Goal: Task Accomplishment & Management: Use online tool/utility

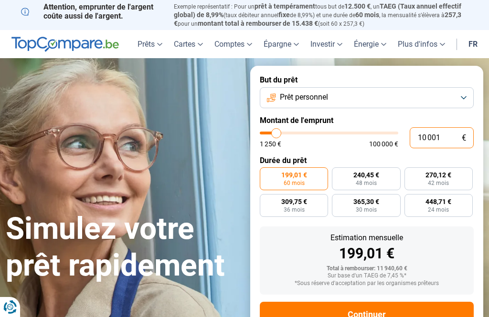
click at [449, 137] on input "10 001" at bounding box center [441, 137] width 64 height 21
click at [463, 97] on button "Prêt personnel" at bounding box center [367, 97] width 214 height 21
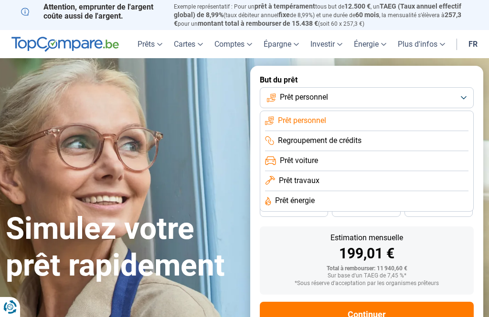
click at [334, 160] on li "Prêt voiture" at bounding box center [366, 161] width 203 height 20
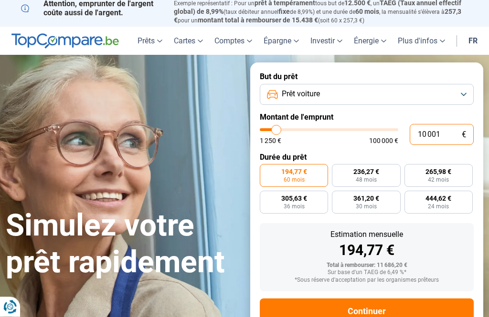
click at [453, 132] on input "10 001" at bounding box center [441, 135] width 64 height 21
type input "1 000"
type input "1250"
type input "100"
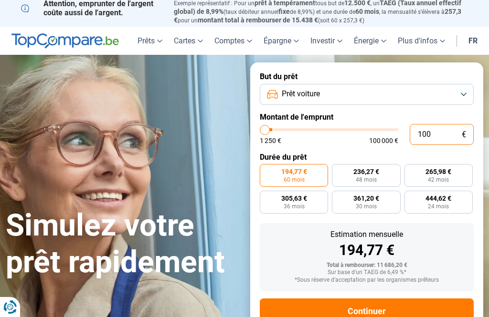
type input "1250"
type input "10"
type input "1250"
type input "1"
type input "1250"
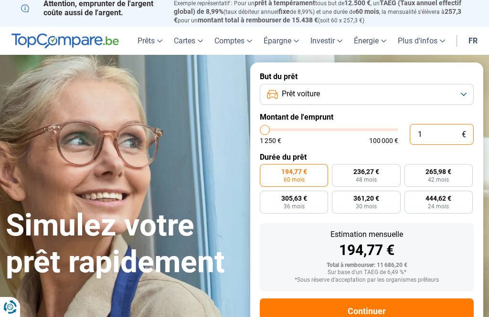
type input "0"
type input "1250"
type input "1 250"
type input "1250"
radio input "true"
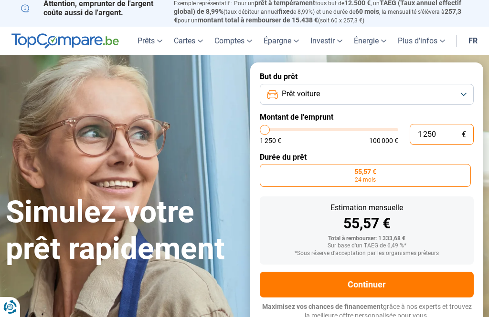
scroll to position [3, 0]
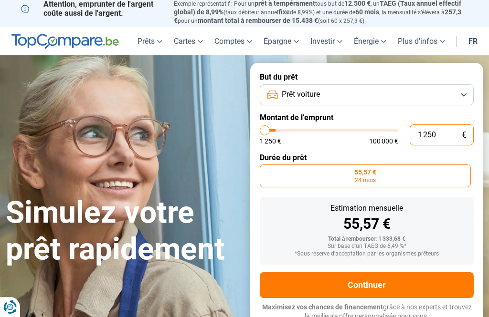
type input "12 503"
type input "12500"
type input "125 039"
type input "100000"
type input "100 000"
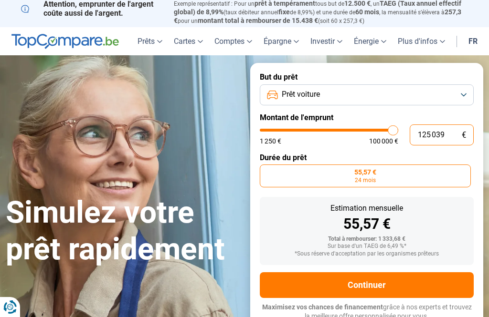
type input "100000"
radio input "false"
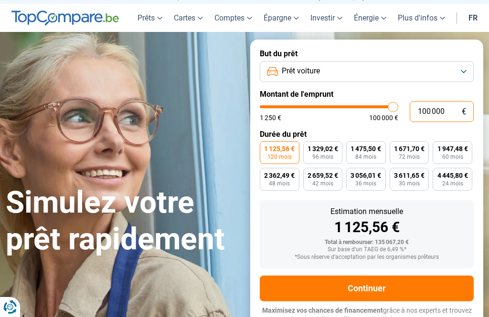
scroll to position [29, 0]
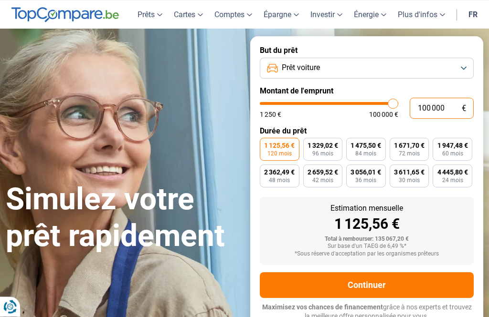
type input "10 000"
type input "10000"
type input "1 000"
type input "1250"
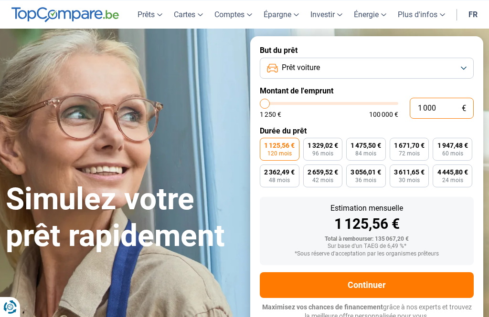
type input "100"
type input "1250"
type input "10"
type input "1250"
type input "1"
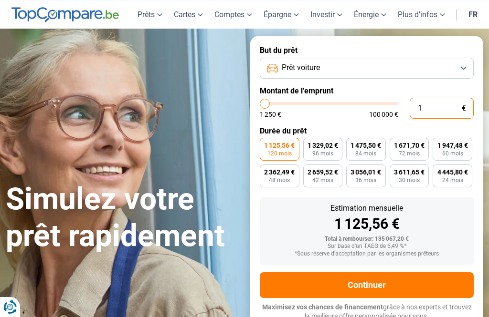
type input "1250"
type input "0"
type input "1250"
type input "1 250"
type input "1250"
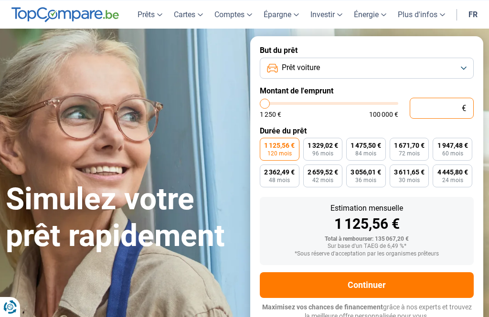
radio input "true"
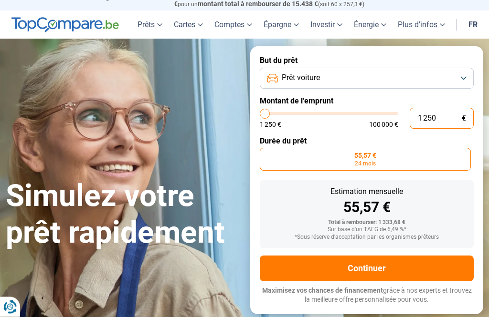
scroll to position [3, 0]
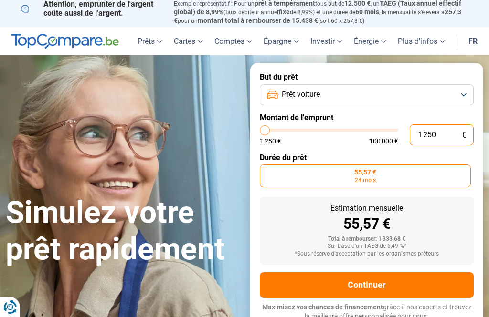
type input "125"
type input "1250"
type input "12"
type input "1250"
type input "1"
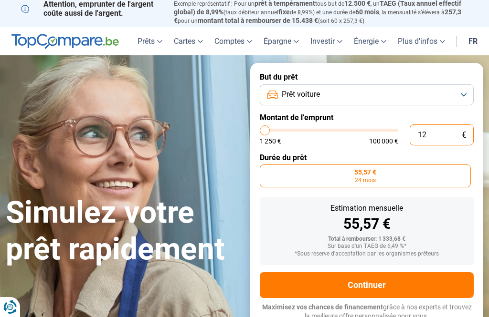
type input "1250"
type input "0"
type input "1250"
type input "1 250"
type input "1250"
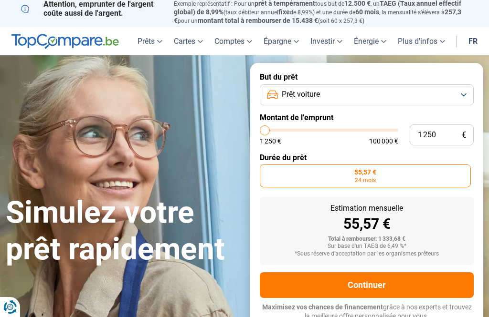
click at [160, 212] on h1 "Simulez votre prêt rapidement" at bounding box center [122, 231] width 233 height 73
click at [444, 137] on input "1 250" at bounding box center [441, 135] width 64 height 21
type input "125"
type input "1250"
type input "12"
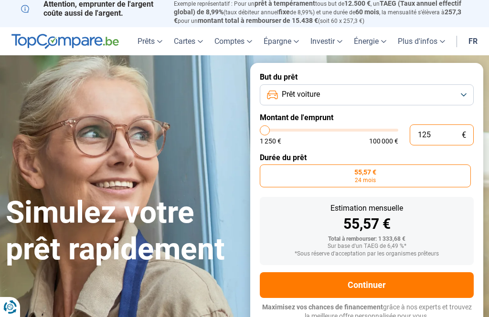
type input "1250"
type input "1"
type input "1250"
type input "0"
type input "1250"
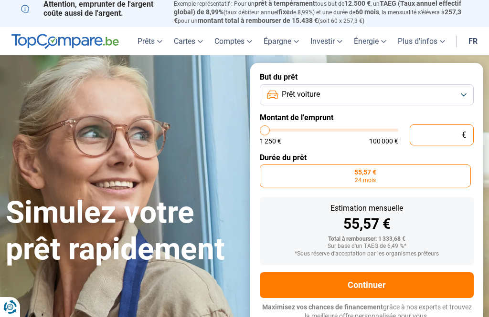
type input "1 250"
type input "1250"
type input "125"
type input "1250"
type input "12"
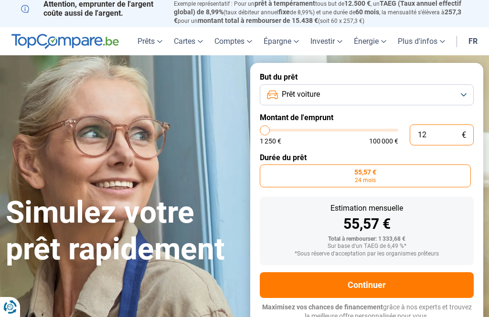
type input "1250"
type input "1"
type input "1250"
type input "0"
type input "1250"
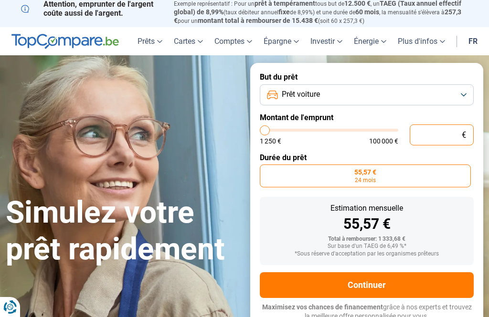
type input "1 250"
type input "1250"
click at [198, 169] on div "Simulez votre prêt rapidement" at bounding box center [122, 197] width 244 height 142
click at [452, 134] on input "1 250" at bounding box center [441, 135] width 64 height 21
type input "125"
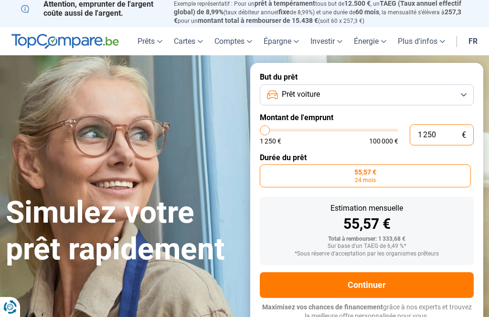
type input "1250"
type input "12"
type input "1250"
type input "1"
type input "1250"
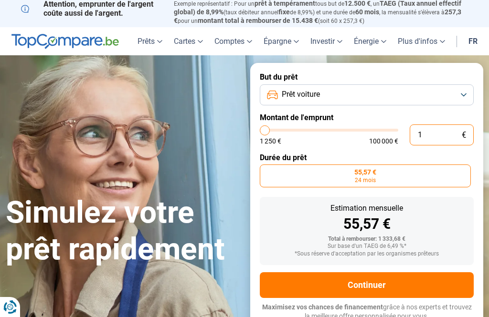
type input "0"
type input "1250"
type input "3"
type input "1250"
type input "39"
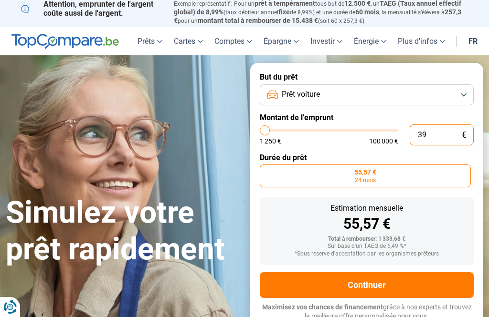
type input "1250"
type input "390"
type input "1250"
type input "3 903"
type input "4000"
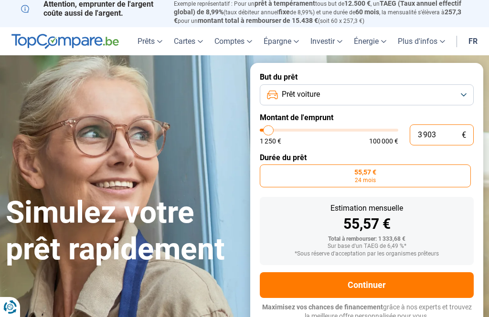
type input "39 035"
click at [179, 188] on div "Simulez votre prêt rapidement" at bounding box center [122, 197] width 244 height 142
type input "39000"
radio input "false"
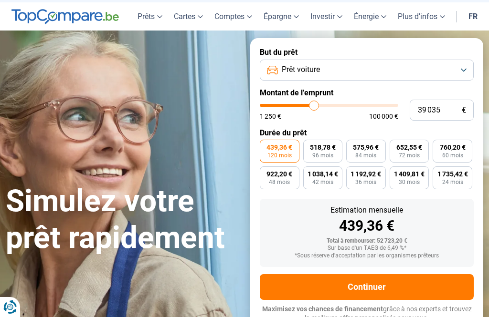
scroll to position [29, 0]
